Goal: Task Accomplishment & Management: Manage account settings

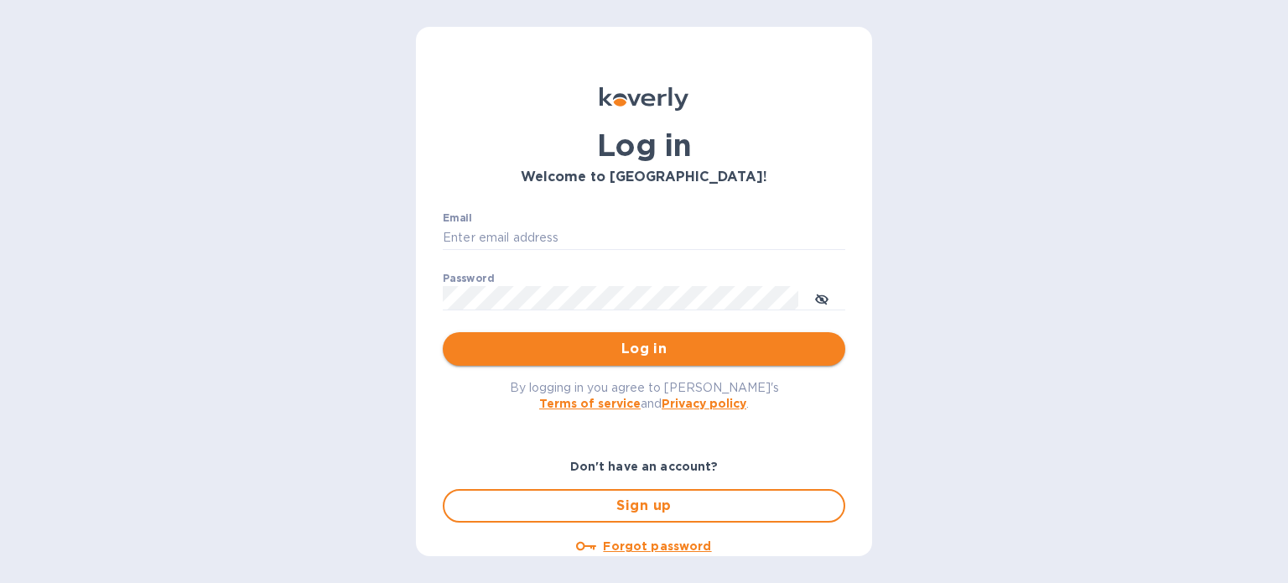
type input "[PERSON_NAME][EMAIL_ADDRESS][PERSON_NAME][DOMAIN_NAME]"
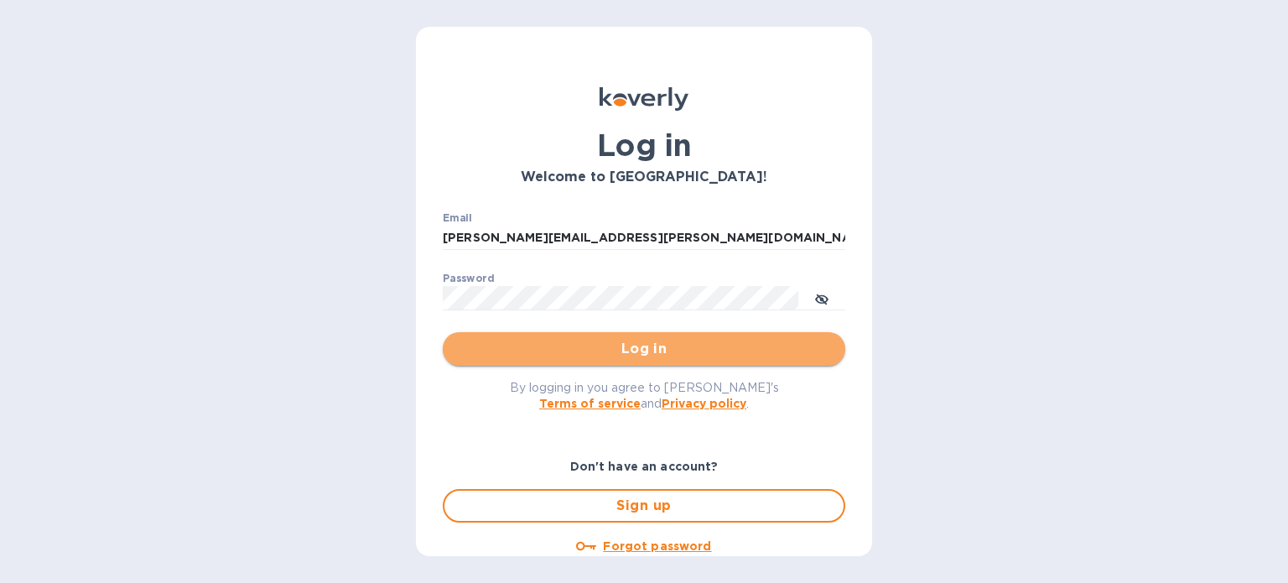
click at [657, 354] on span "Log in" at bounding box center [644, 349] width 376 height 20
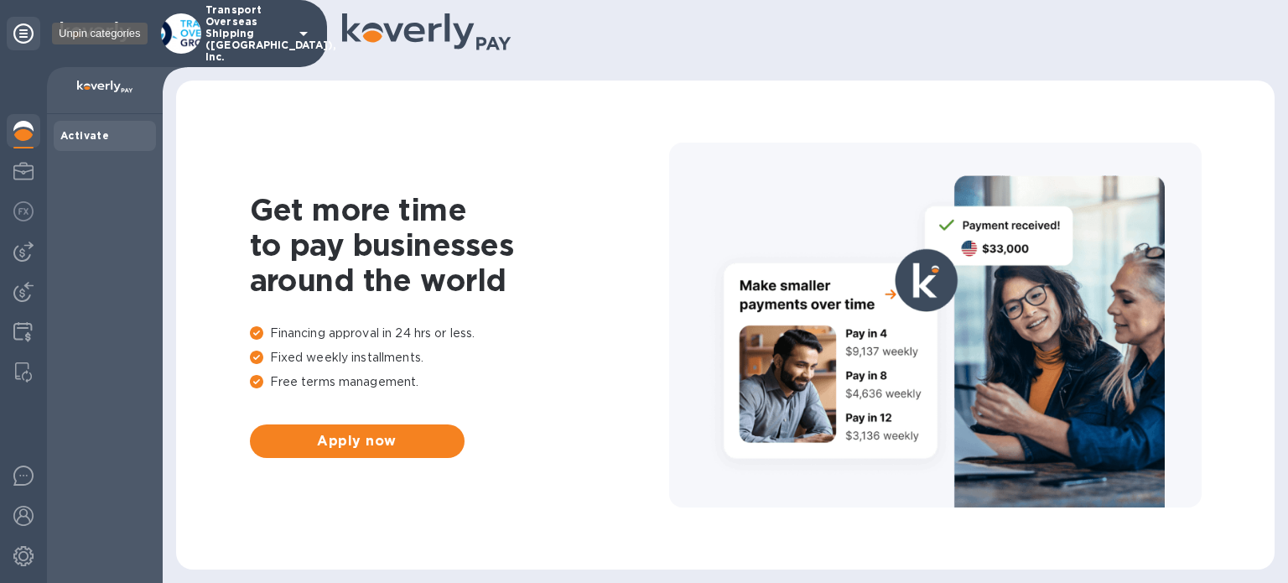
click at [33, 32] on icon at bounding box center [23, 33] width 20 height 20
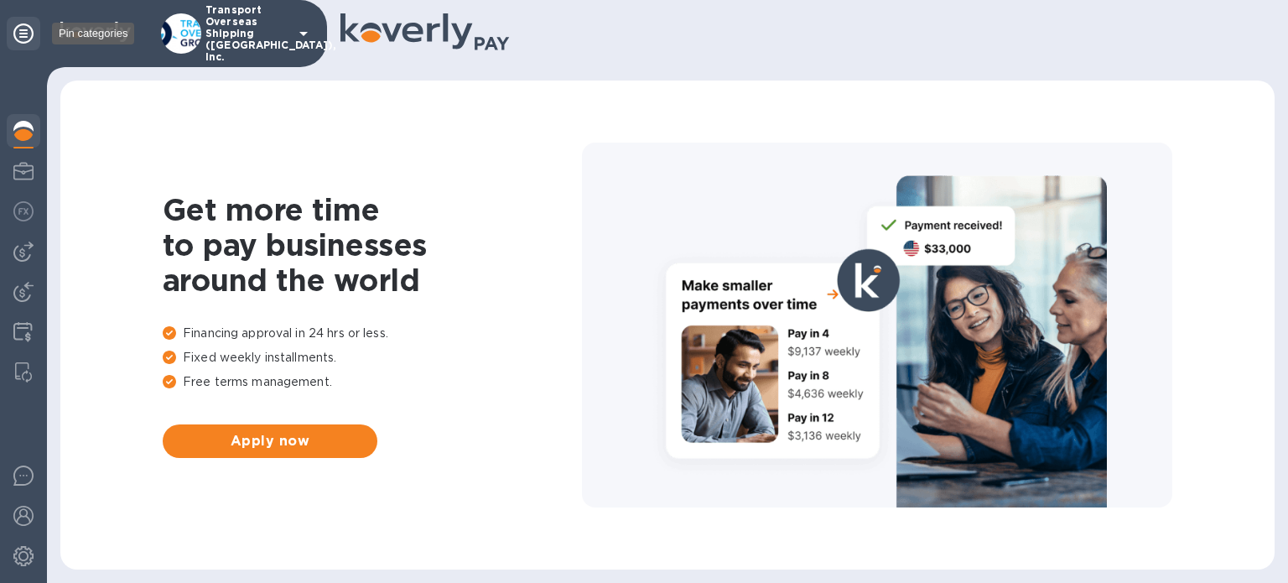
click at [33, 32] on icon at bounding box center [23, 33] width 20 height 20
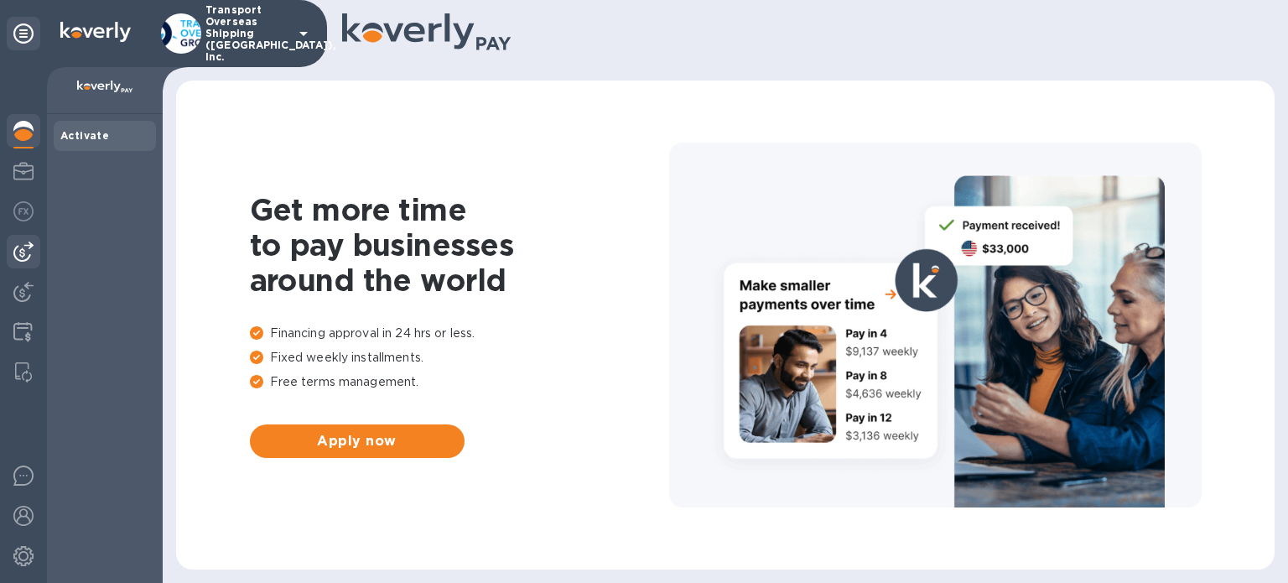
click at [25, 264] on div at bounding box center [24, 252] width 34 height 34
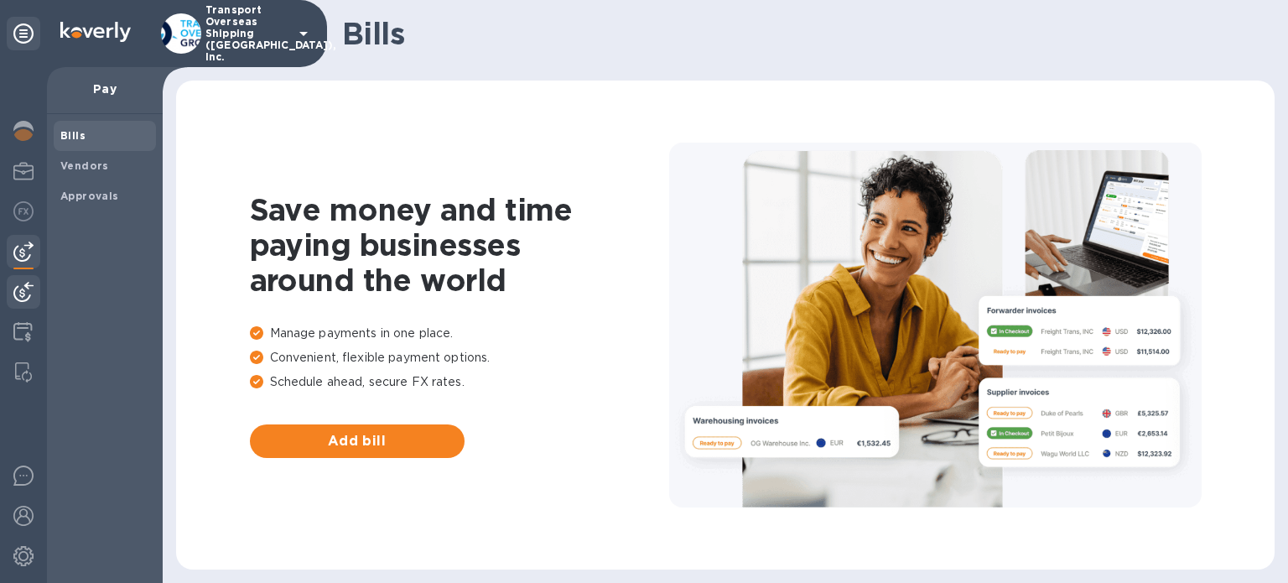
click at [26, 284] on img at bounding box center [23, 292] width 20 height 20
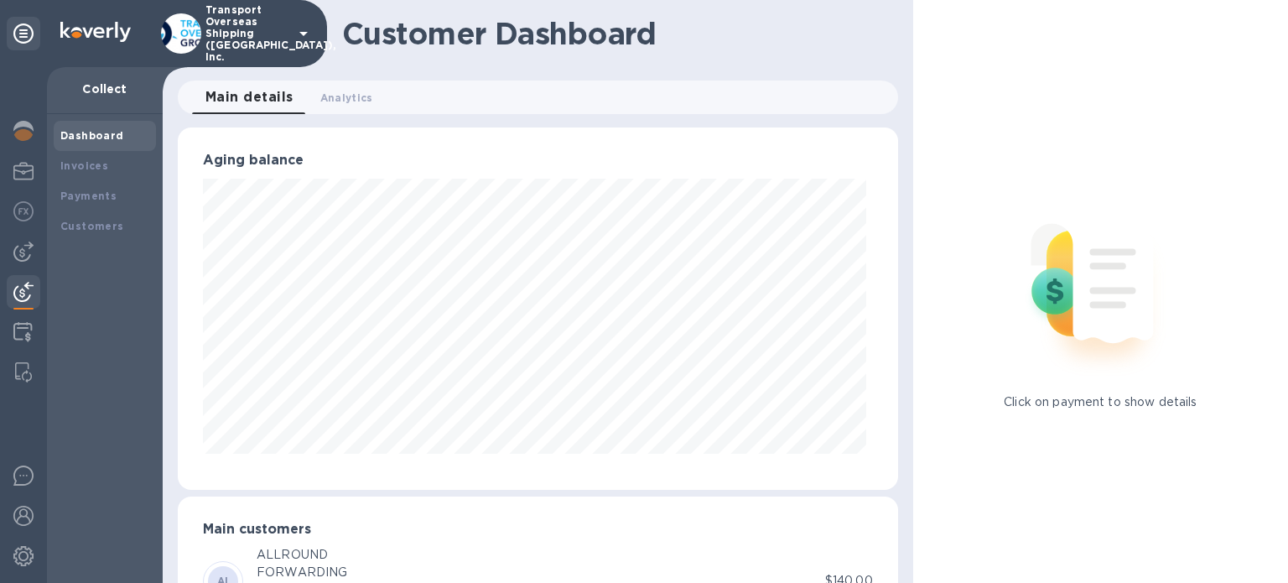
scroll to position [83, 0]
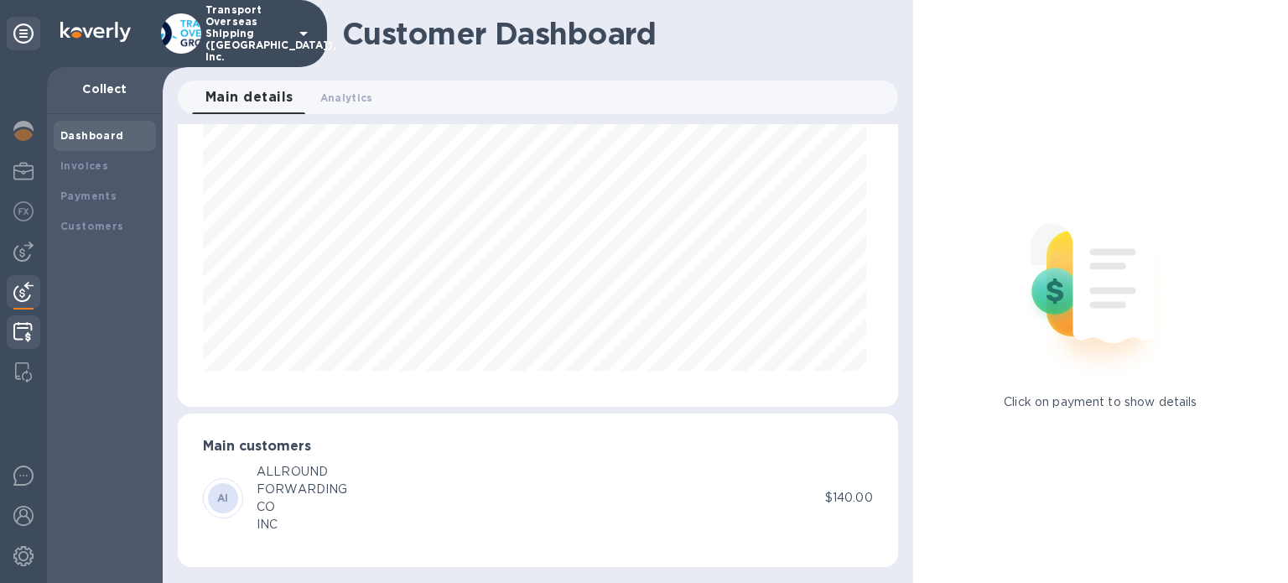
click at [21, 334] on img at bounding box center [22, 332] width 19 height 20
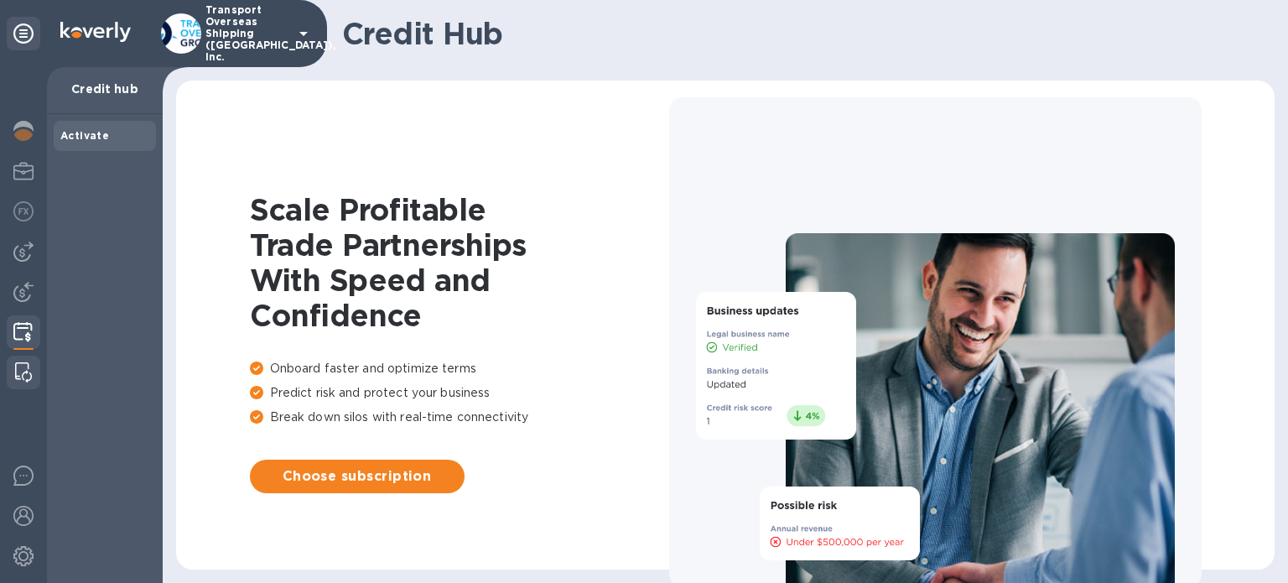
click at [29, 369] on img at bounding box center [23, 372] width 17 height 20
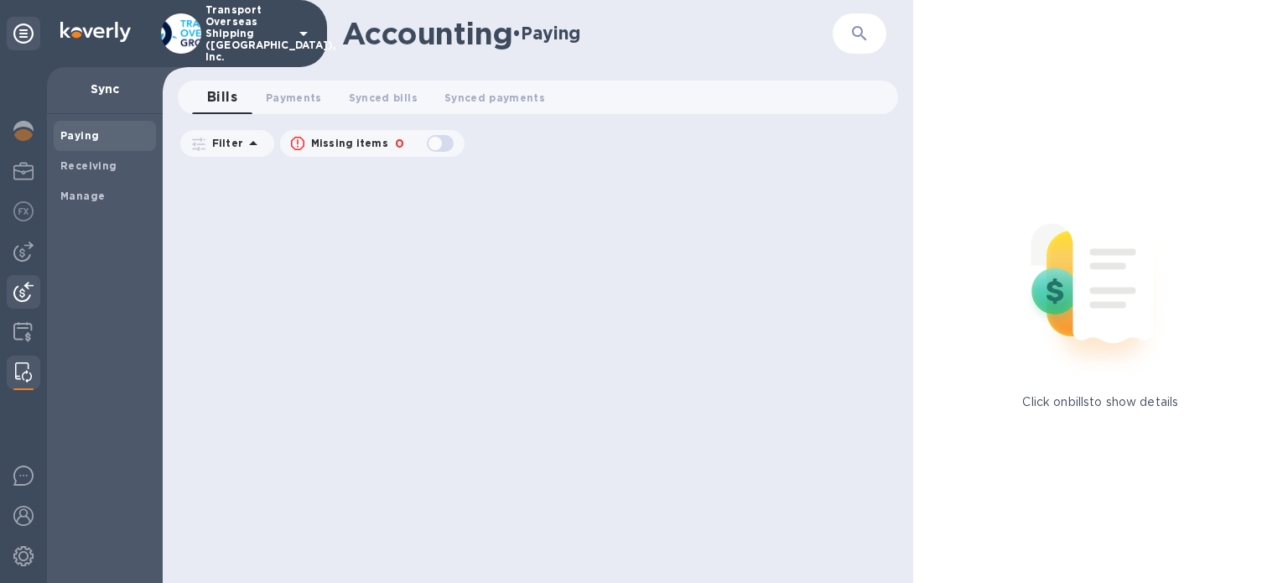
click at [29, 294] on img at bounding box center [23, 292] width 20 height 20
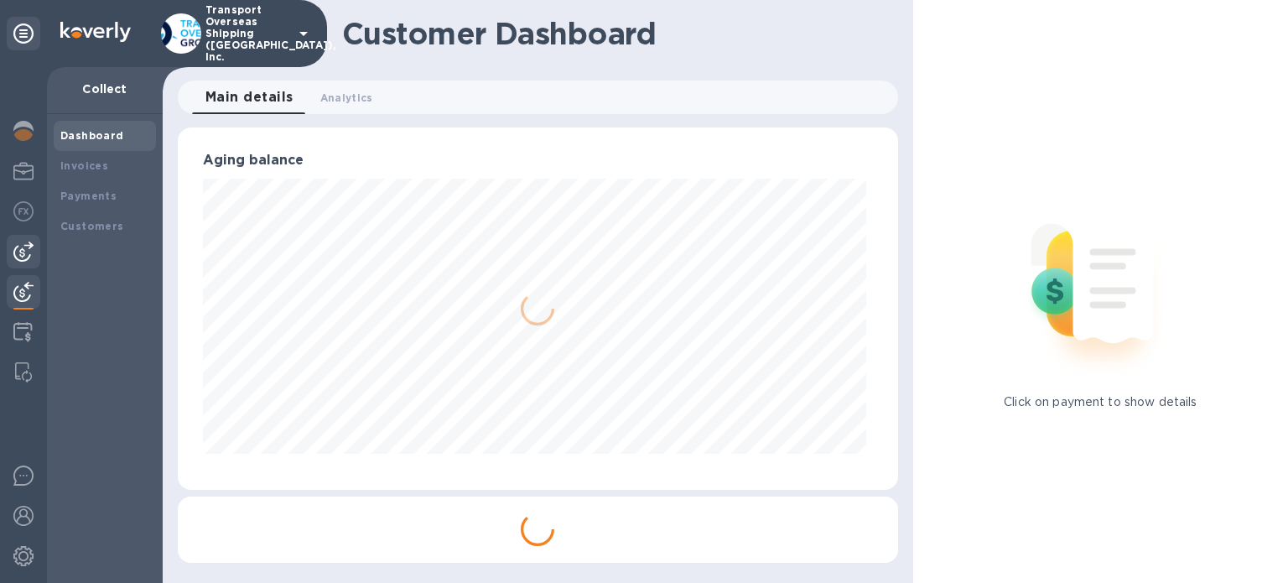
scroll to position [837959, 837608]
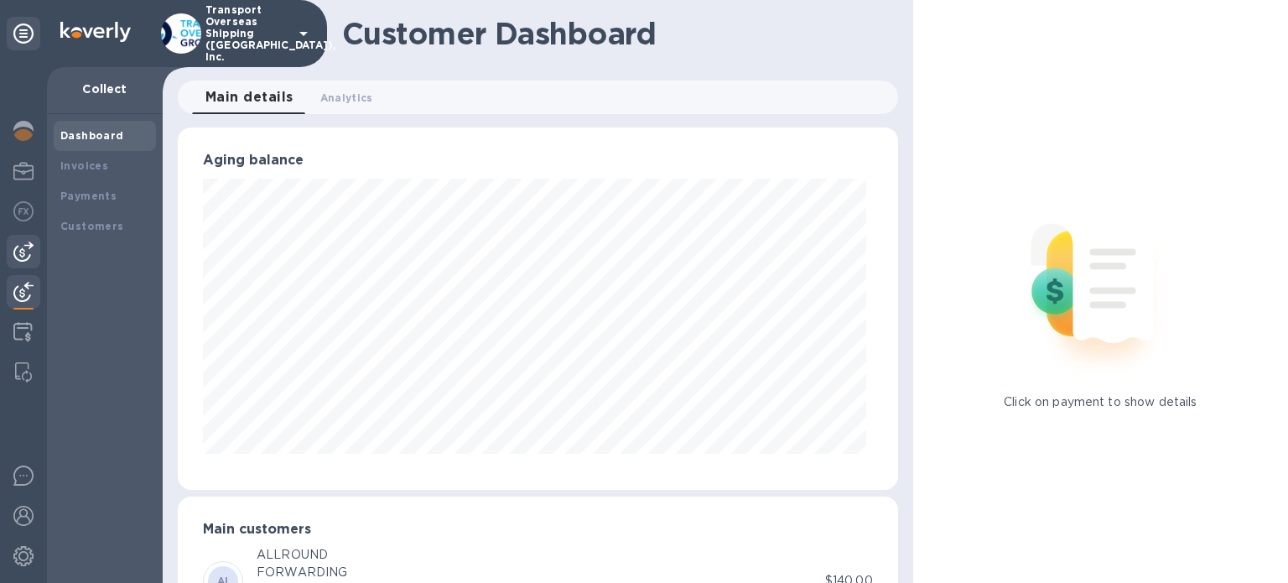
click at [28, 257] on img at bounding box center [23, 251] width 20 height 20
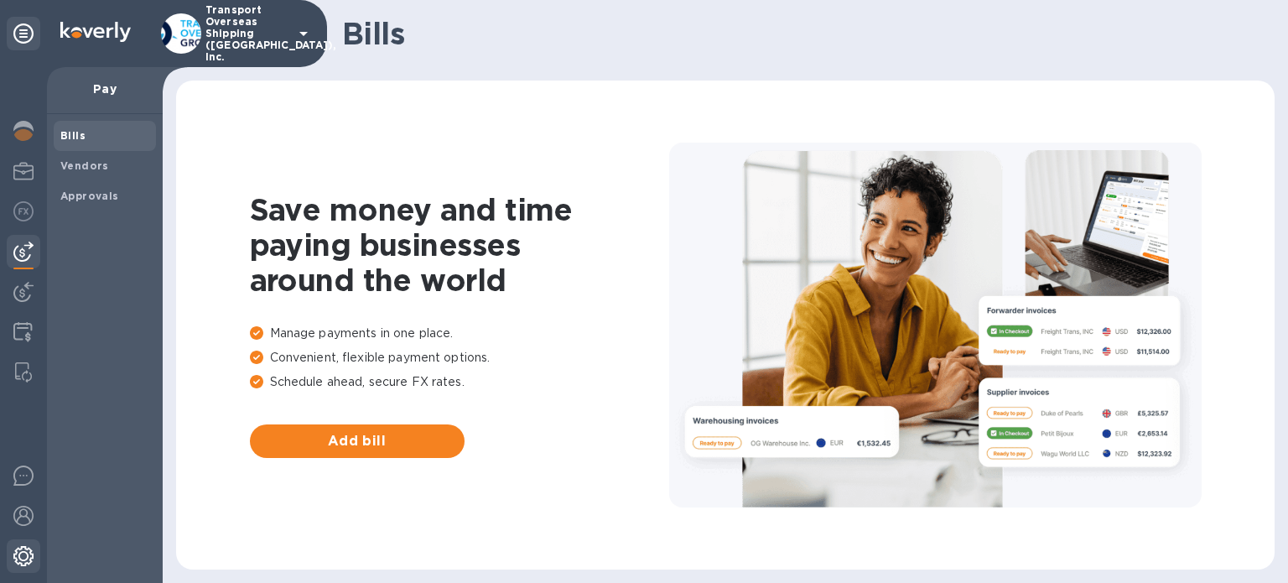
click at [23, 558] on img at bounding box center [23, 556] width 20 height 20
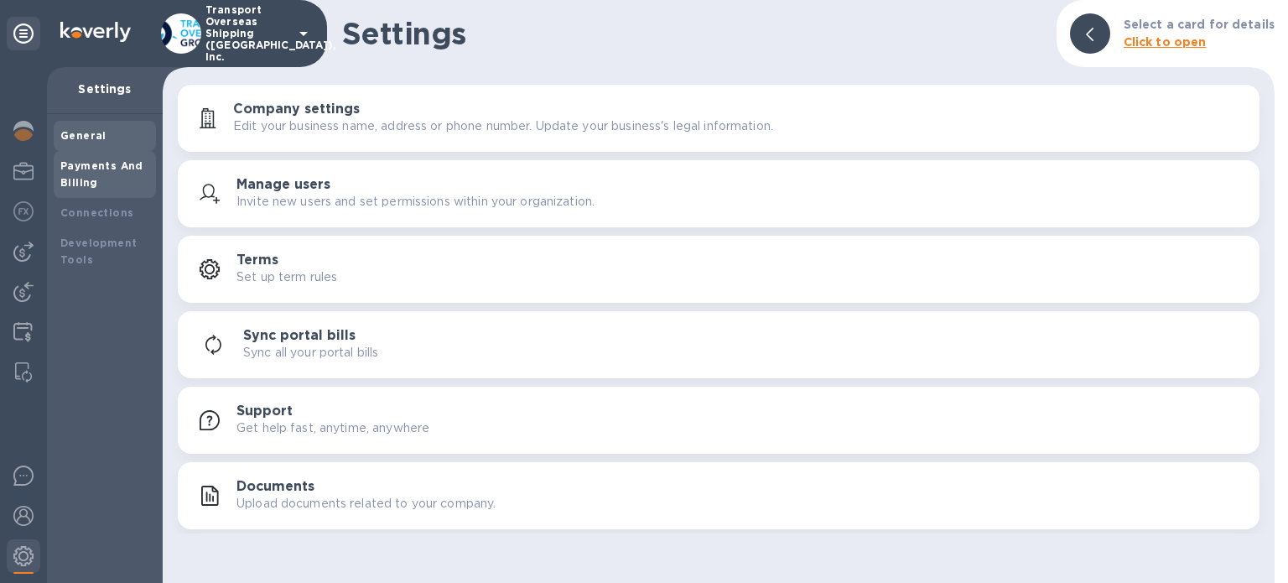
click at [91, 187] on b "Payments And Billing" at bounding box center [101, 173] width 83 height 29
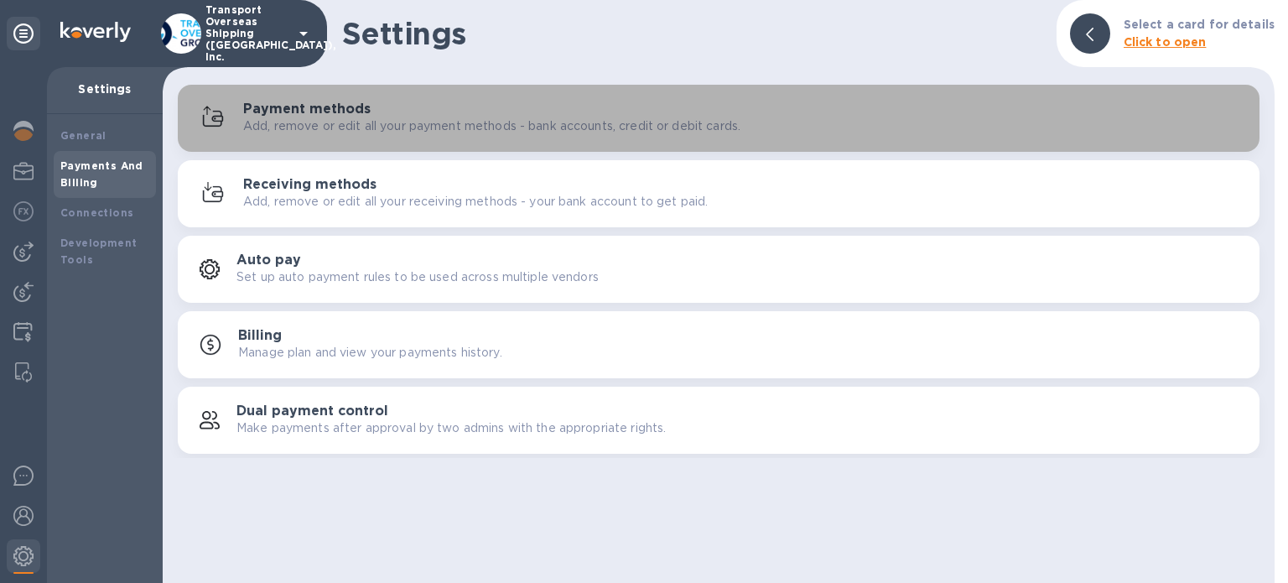
click at [333, 132] on p "Add, remove or edit all your payment methods - bank accounts, credit or debit c…" at bounding box center [491, 126] width 497 height 18
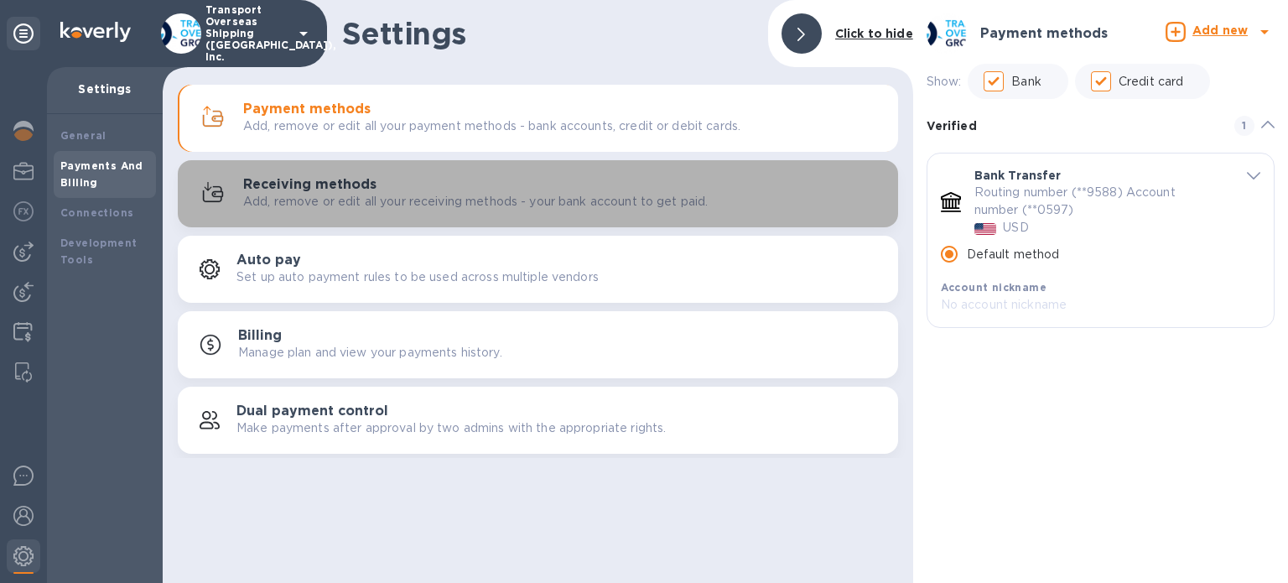
click at [426, 189] on div "Receiving methods Add, remove or edit all your receiving methods - your bank ac…" at bounding box center [563, 194] width 641 height 34
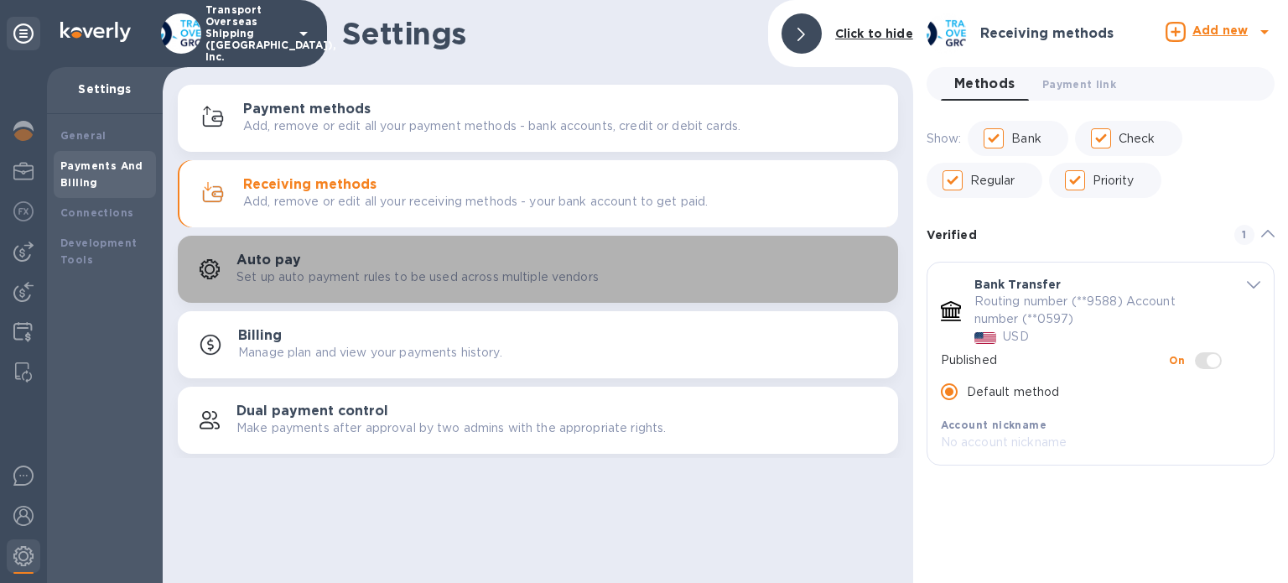
click at [396, 262] on div "Auto pay Set up auto payment rules to be used across multiple vendors" at bounding box center [560, 269] width 648 height 34
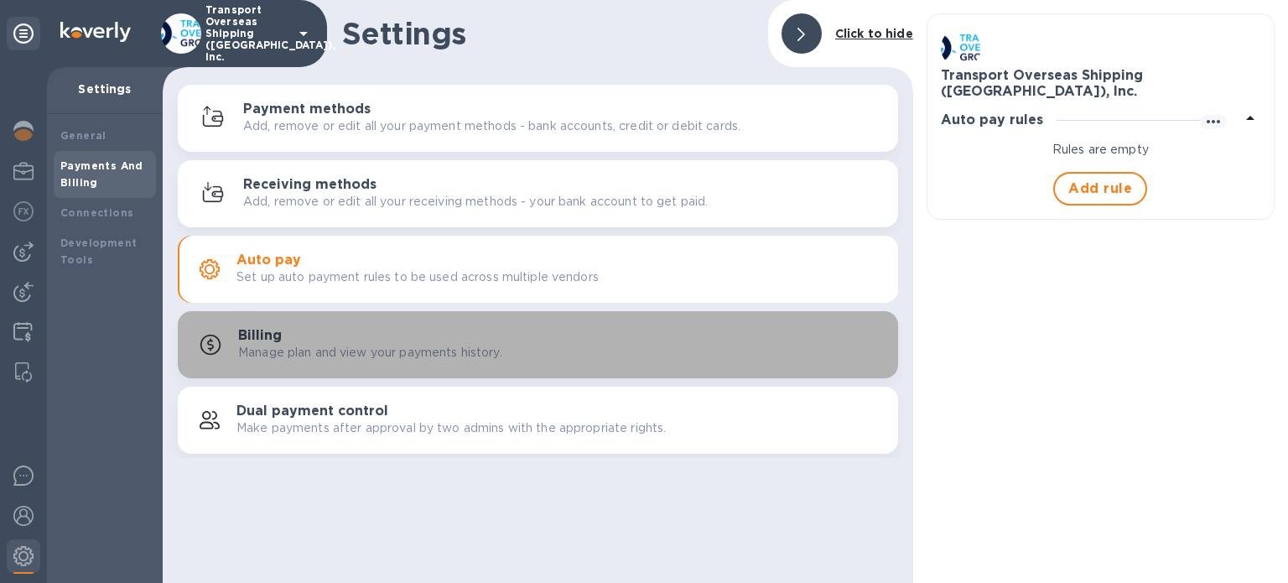
click at [314, 334] on div "Billing Manage plan and view your payments history." at bounding box center [561, 345] width 646 height 34
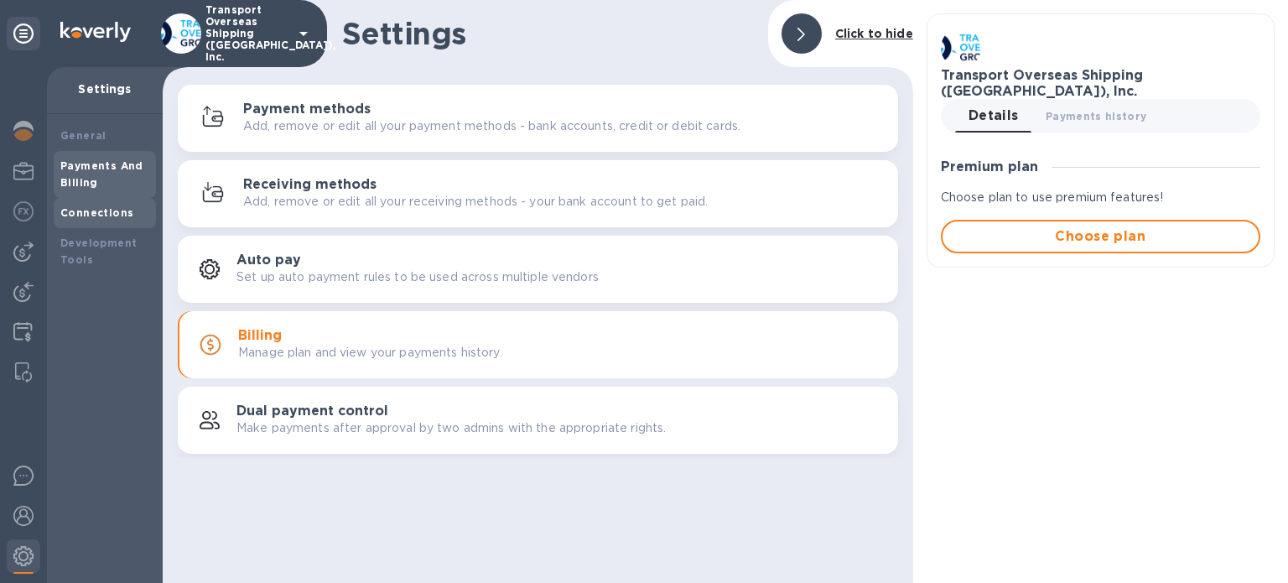
click at [98, 208] on b "Connections" at bounding box center [96, 212] width 73 height 13
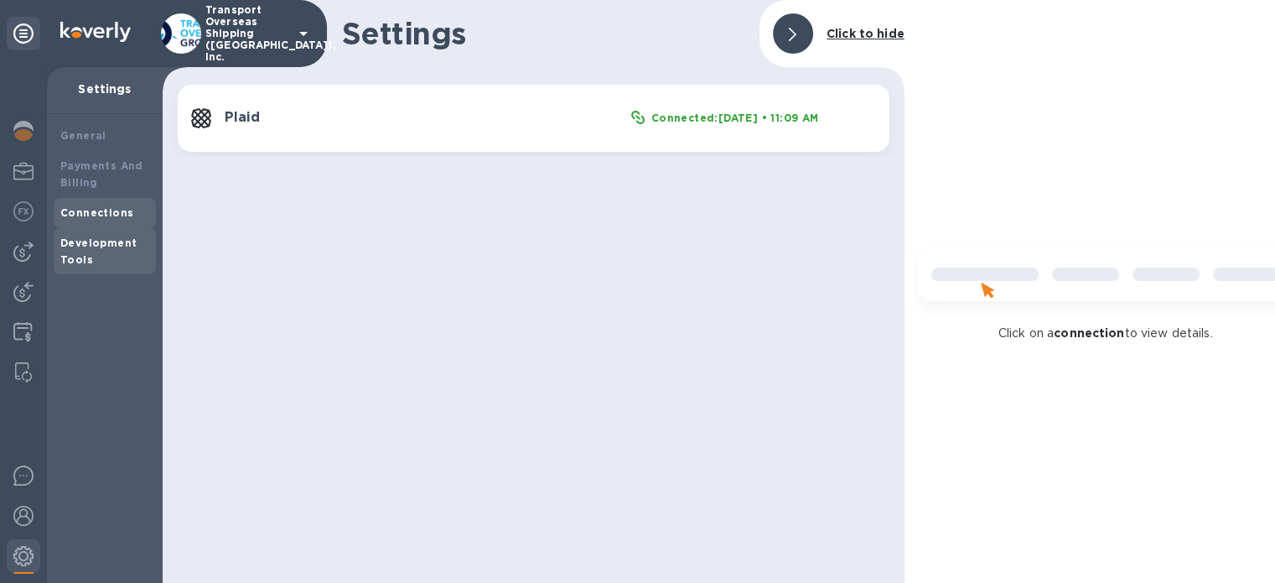
click at [105, 235] on div "Development Tools" at bounding box center [104, 252] width 89 height 34
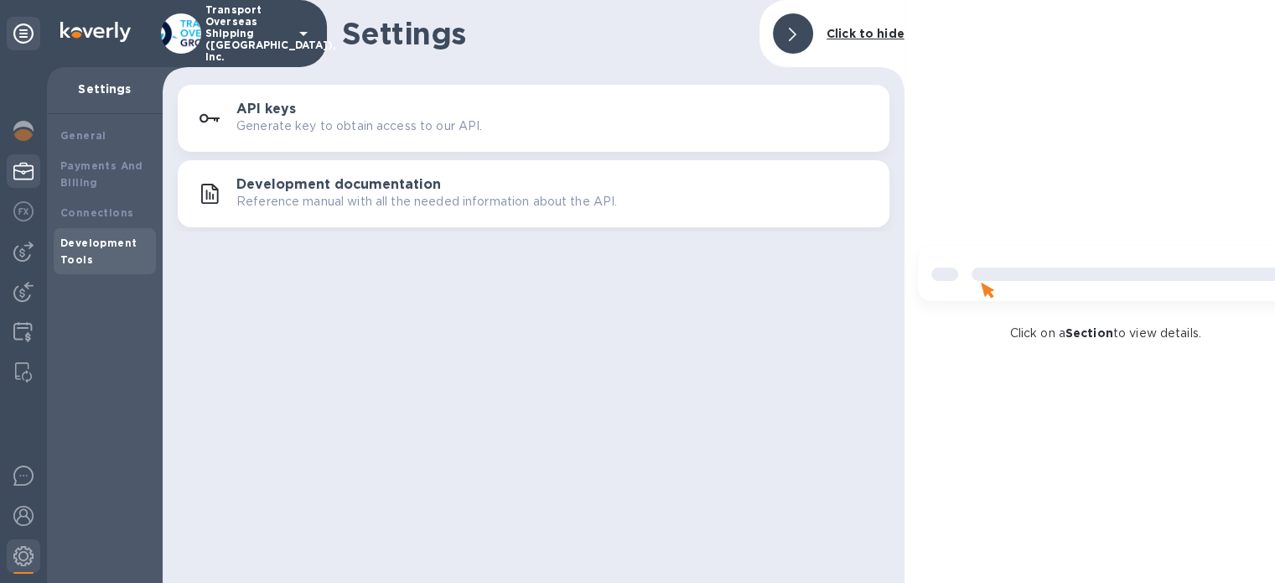
click at [35, 167] on div at bounding box center [24, 172] width 34 height 37
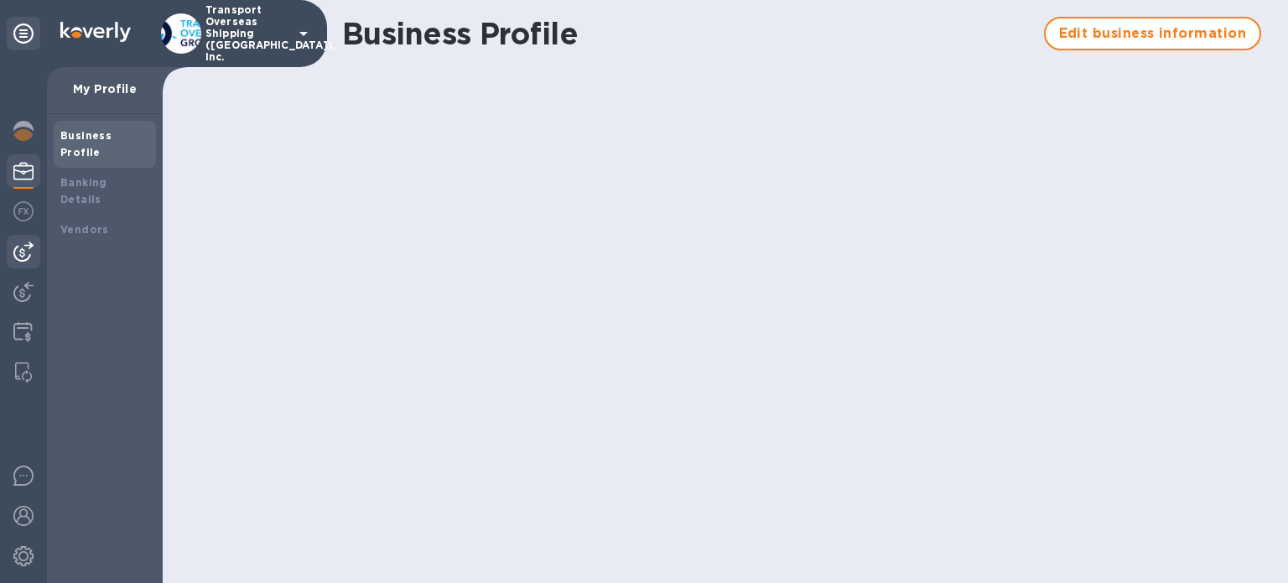
click at [24, 258] on img at bounding box center [23, 251] width 20 height 20
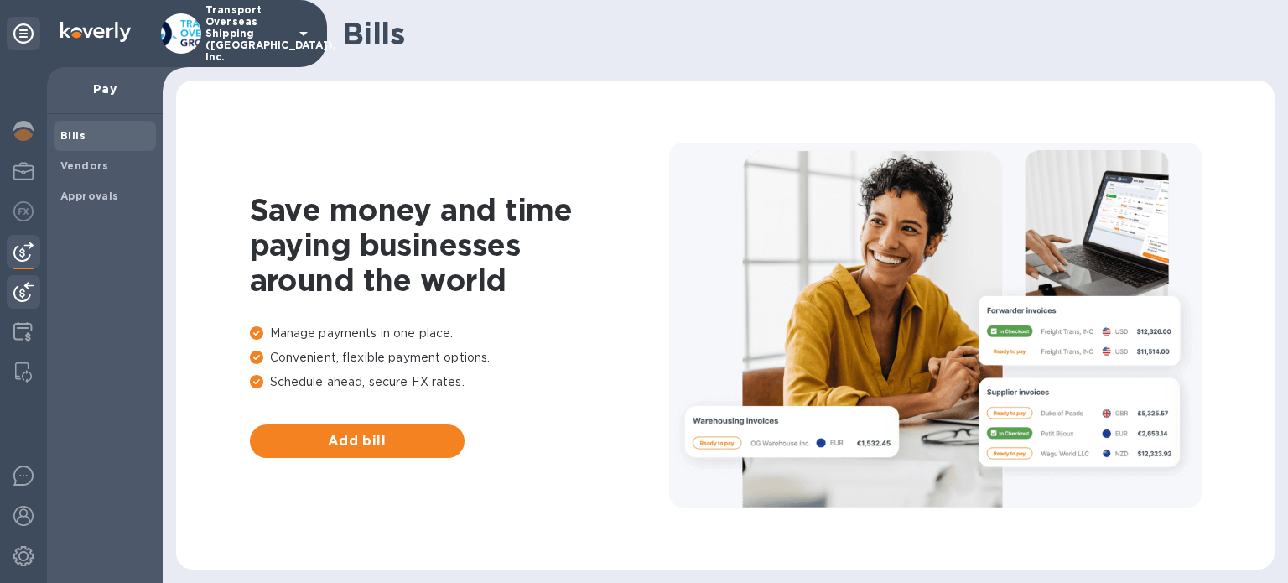
click at [29, 303] on div at bounding box center [24, 293] width 34 height 37
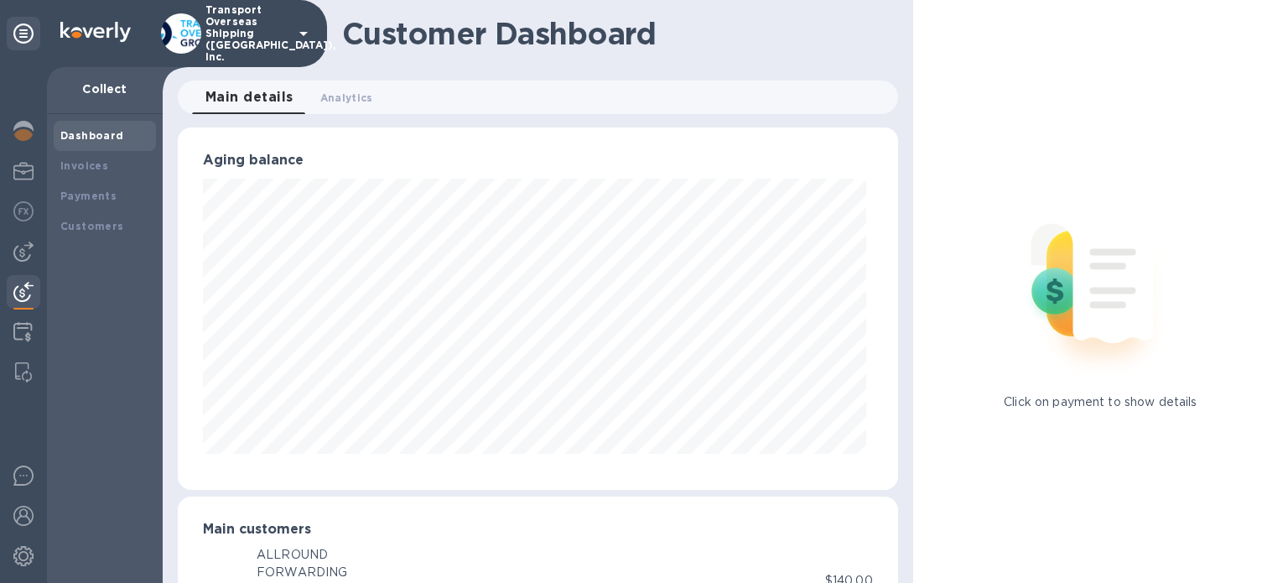
scroll to position [362, 713]
click at [30, 247] on img at bounding box center [23, 251] width 20 height 20
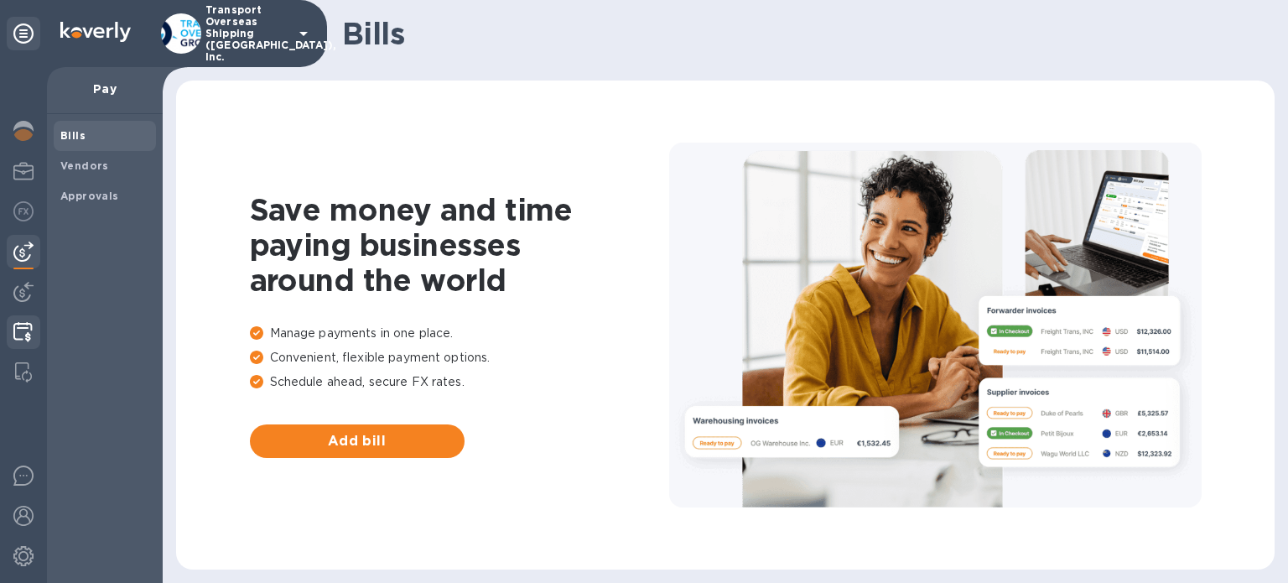
click at [30, 331] on img at bounding box center [22, 332] width 19 height 20
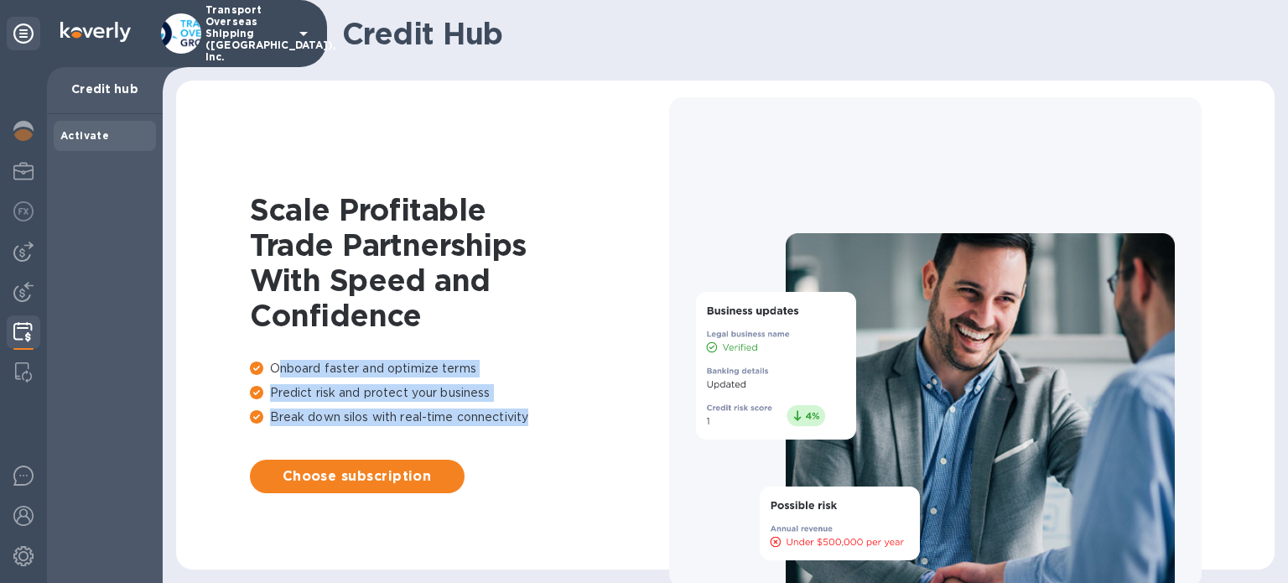
drag, startPoint x: 531, startPoint y: 418, endPoint x: 275, endPoint y: 360, distance: 262.3
click at [275, 360] on div "Onboard faster and optimize terms Predict risk and protect your business Break …" at bounding box center [459, 396] width 419 height 73
click at [275, 360] on p "Onboard faster and optimize terms" at bounding box center [459, 369] width 419 height 18
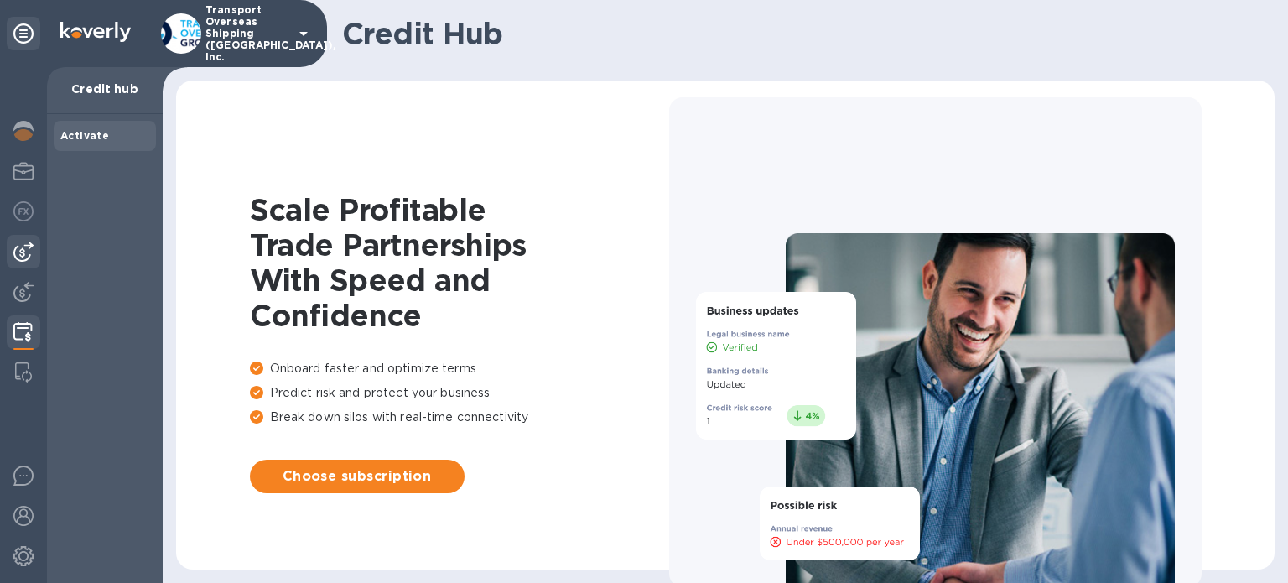
click at [23, 248] on img at bounding box center [23, 251] width 20 height 20
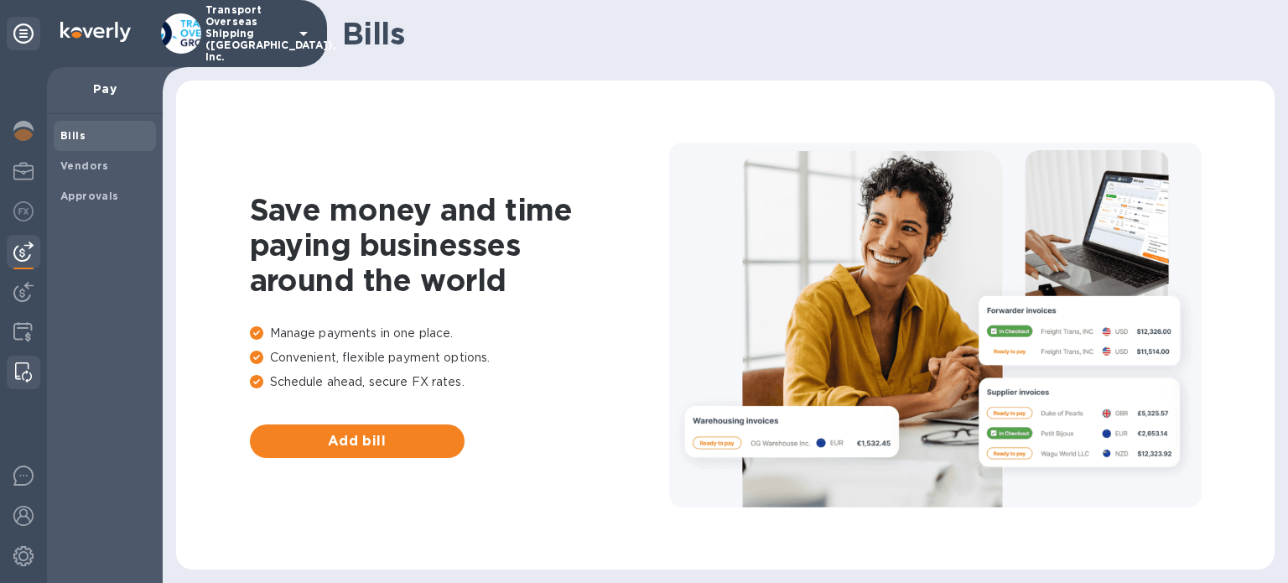
click at [23, 376] on img at bounding box center [23, 372] width 17 height 20
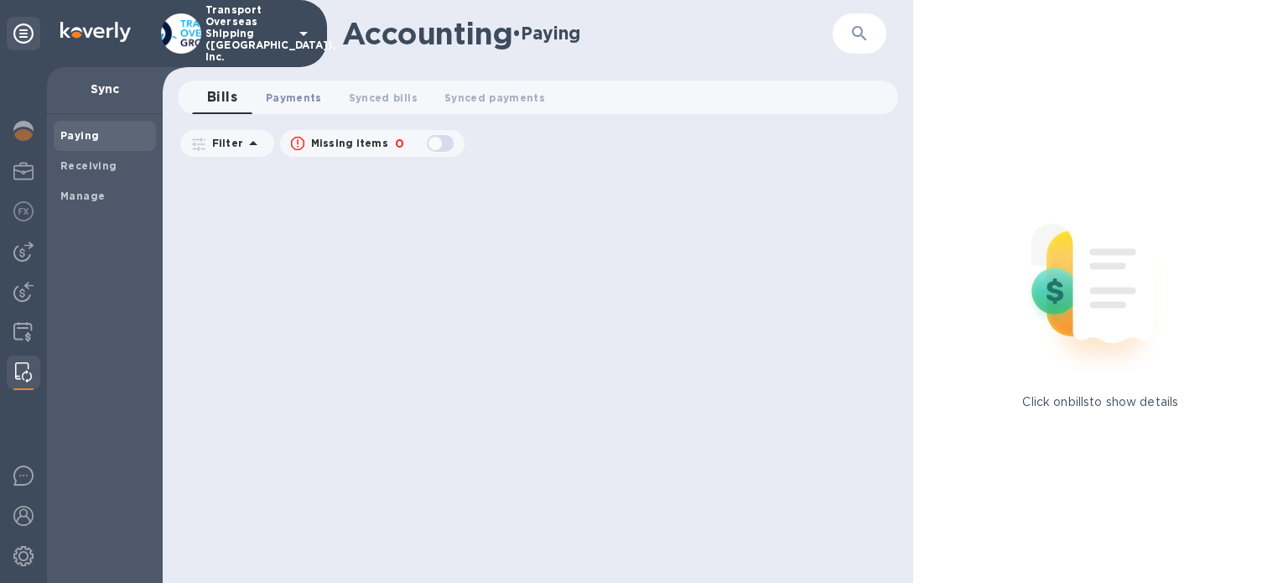
click at [315, 92] on span "Payments 0" at bounding box center [294, 98] width 56 height 18
click at [366, 89] on span "Synced bills 0" at bounding box center [399, 98] width 69 height 18
click at [297, 103] on span "Payments 0" at bounding box center [294, 98] width 56 height 18
click at [221, 103] on span "Bills 0" at bounding box center [222, 98] width 25 height 18
click at [20, 262] on div at bounding box center [24, 252] width 34 height 34
